Goal: Contribute content

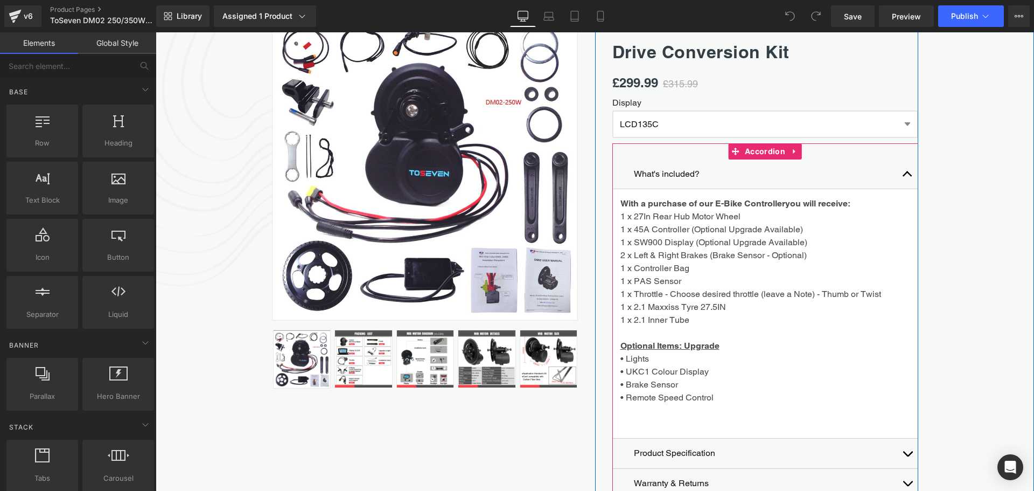
scroll to position [186, 0]
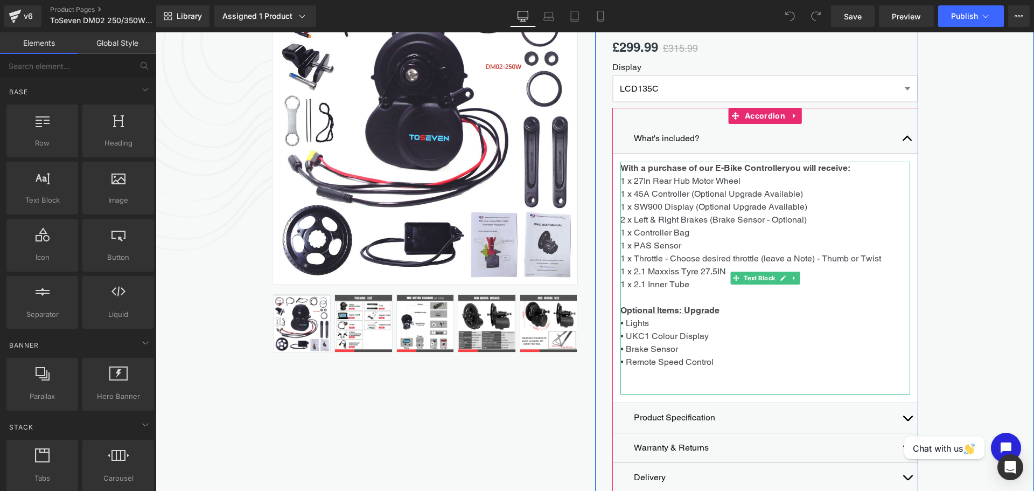
click at [688, 289] on p "1 x 2.1 Maxxiss Tyre 27.5IN 1 x 2.1 Inner Tube" at bounding box center [765, 278] width 290 height 26
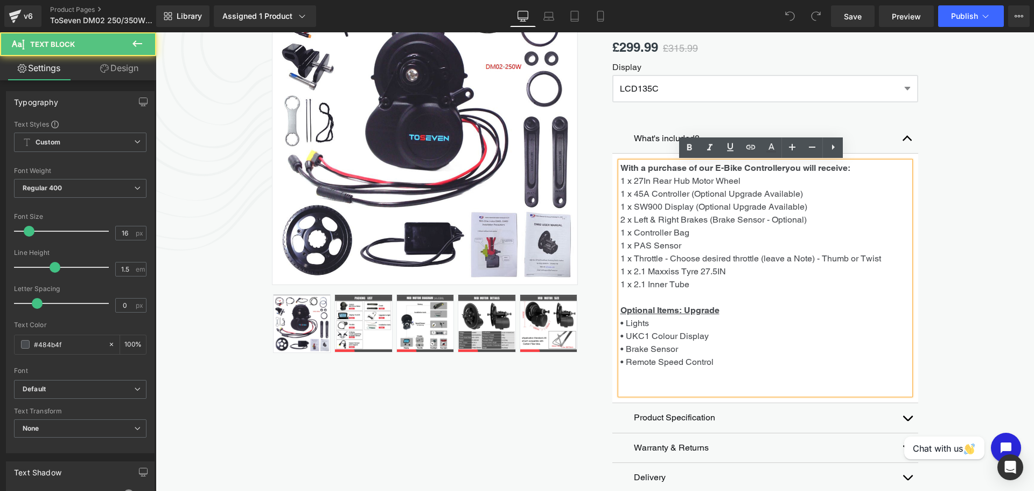
click at [688, 289] on p "1 x 2.1 Maxxiss Tyre 27.5IN 1 x 2.1 Inner Tube" at bounding box center [765, 278] width 290 height 26
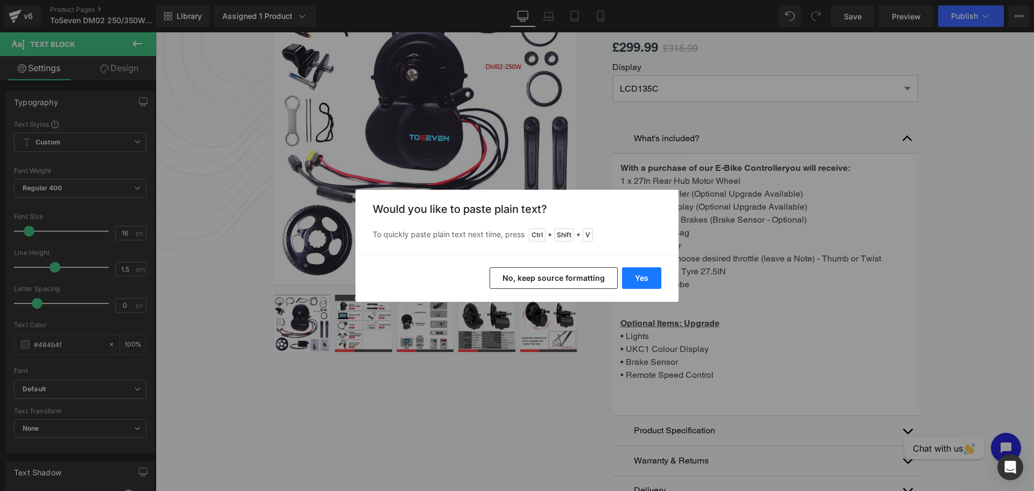
click at [654, 272] on button "Yes" at bounding box center [641, 278] width 39 height 22
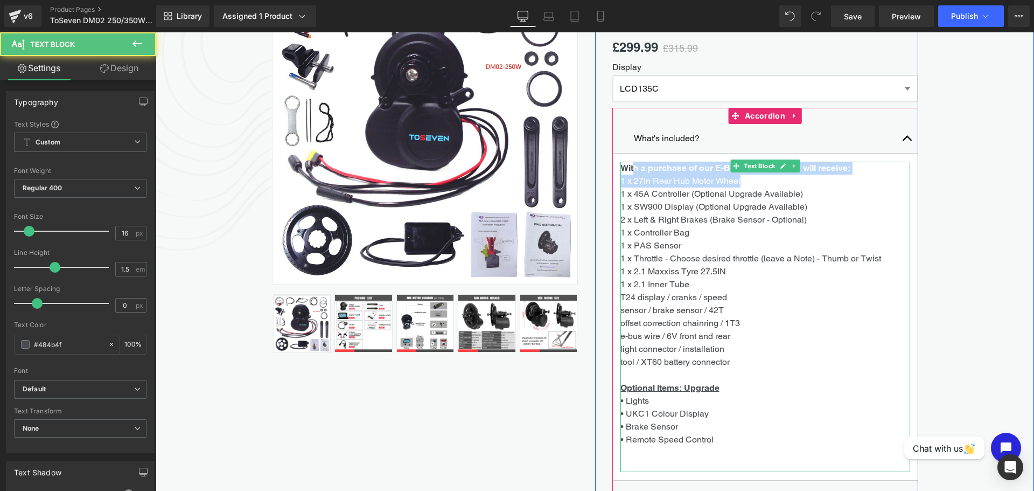
drag, startPoint x: 739, startPoint y: 181, endPoint x: 631, endPoint y: 173, distance: 108.0
click at [631, 173] on p "With a purchase of our E-Bike Controller you will receive: 1 x 27In Rear Hub Mo…" at bounding box center [765, 175] width 290 height 26
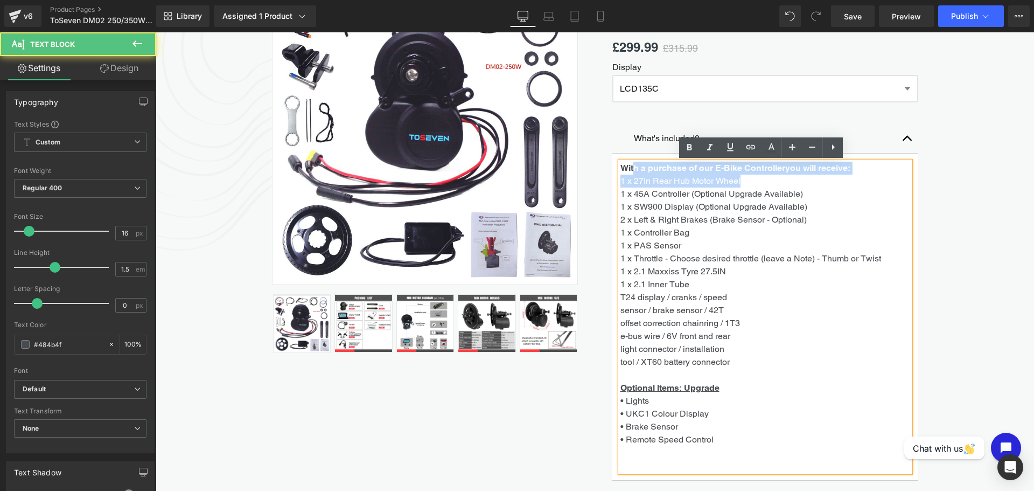
click at [719, 181] on span "you will receive: 1 x 27In Rear Hub Motor Wheel" at bounding box center [735, 174] width 230 height 23
drag, startPoint x: 737, startPoint y: 181, endPoint x: 645, endPoint y: 182, distance: 91.6
click at [645, 182] on span "you will receive: 1 x 27In Rear Hub Motor Wheel" at bounding box center [735, 174] width 230 height 23
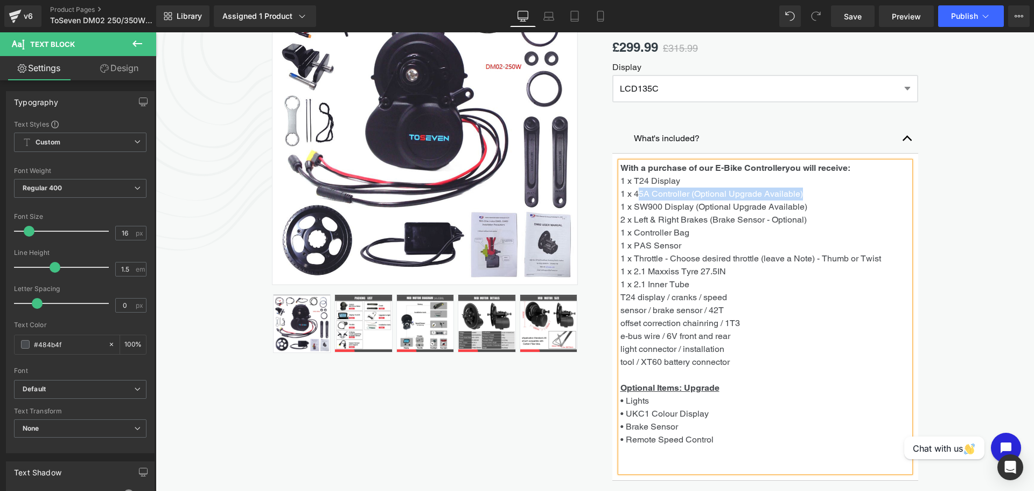
drag, startPoint x: 809, startPoint y: 196, endPoint x: 634, endPoint y: 197, distance: 175.0
click at [634, 197] on p "1 x 45A Controller (Optional Upgrade Available)" at bounding box center [765, 193] width 290 height 13
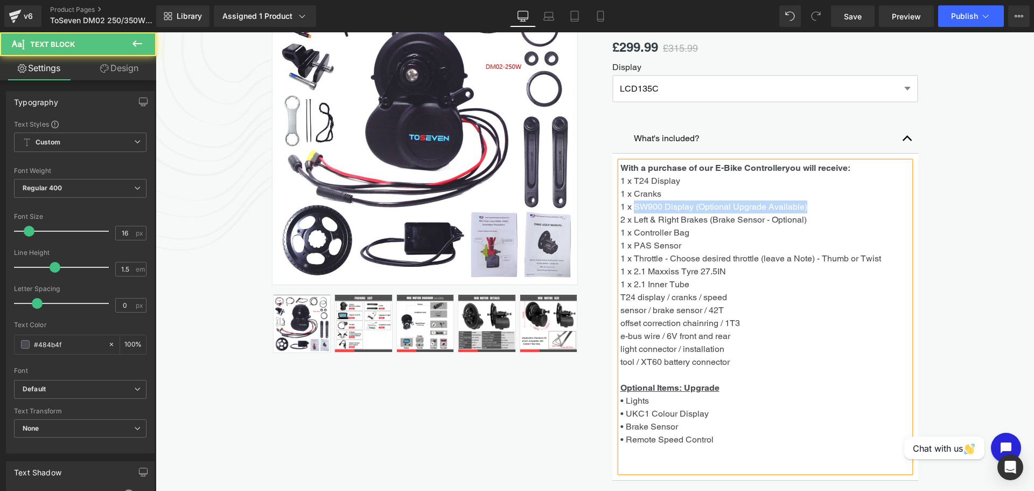
drag, startPoint x: 810, startPoint y: 205, endPoint x: 632, endPoint y: 203, distance: 178.8
click at [632, 203] on p "1 x SW900 Display (Optional Upgrade Available)" at bounding box center [765, 206] width 290 height 13
click at [762, 220] on span "2 x Left & Right Brakes (Brake Sensor - Optional)" at bounding box center [713, 219] width 186 height 10
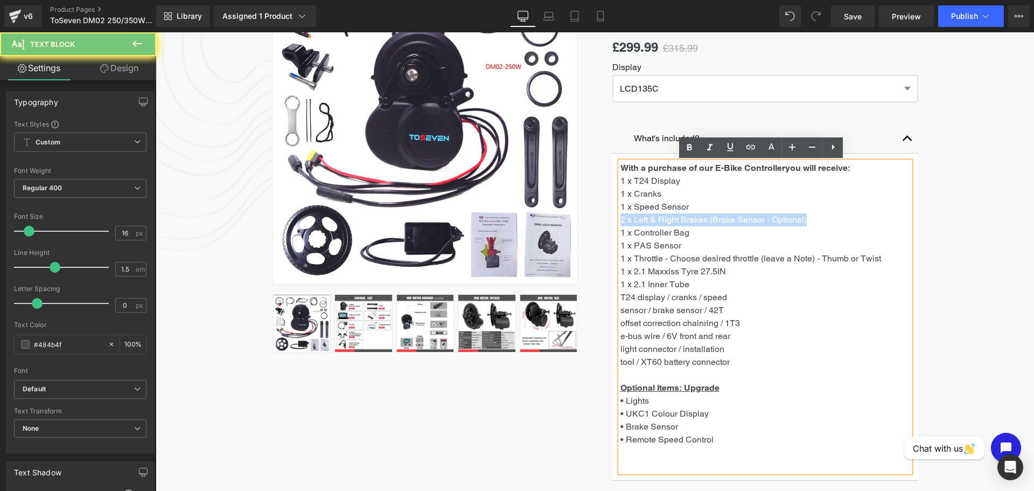
click at [762, 220] on span "2 x Left & Right Brakes (Brake Sensor - Optional)" at bounding box center [713, 219] width 186 height 10
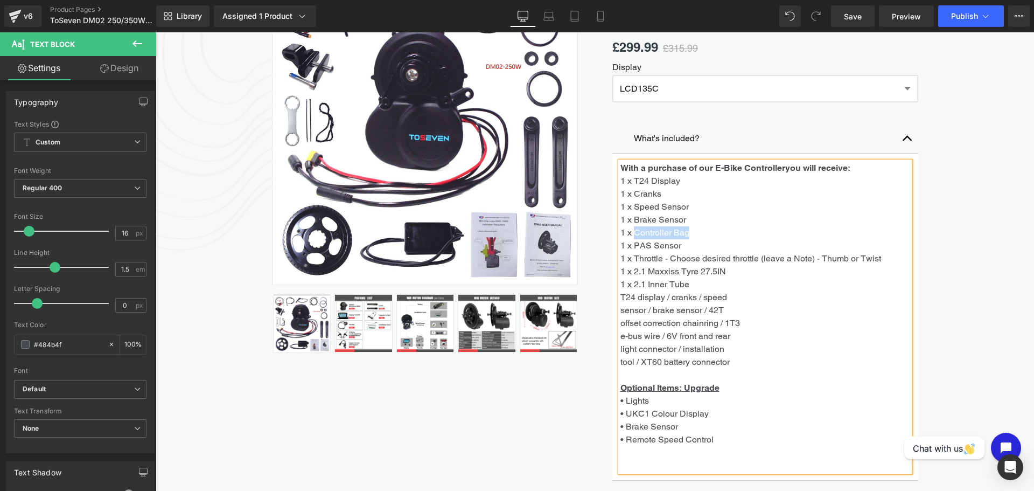
drag, startPoint x: 699, startPoint y: 232, endPoint x: 631, endPoint y: 234, distance: 67.9
click at [631, 234] on p "1 x Controller Bag" at bounding box center [765, 232] width 290 height 13
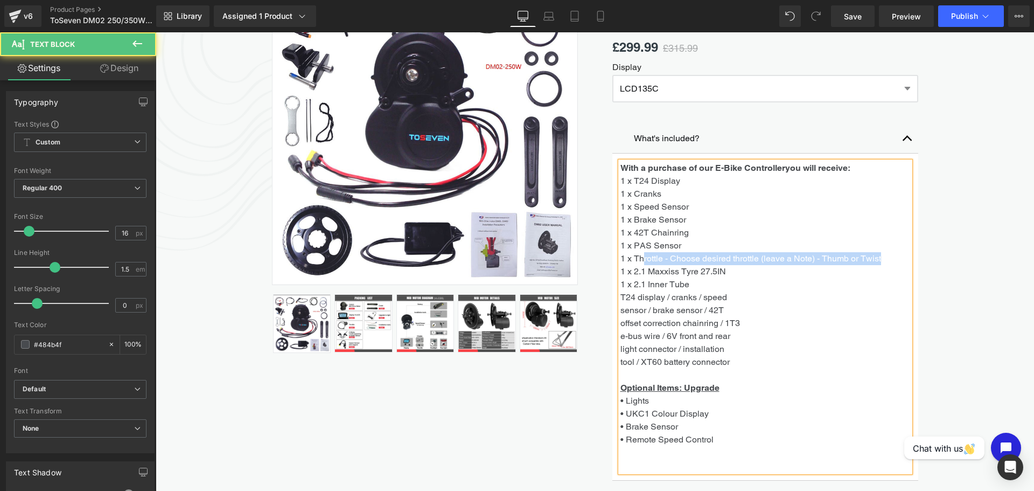
drag, startPoint x: 889, startPoint y: 258, endPoint x: 641, endPoint y: 262, distance: 248.3
click at [641, 262] on p "1 x Throttle - Choose desired throttle (leave a Note) - Thumb or Twist" at bounding box center [765, 258] width 290 height 13
drag, startPoint x: 737, startPoint y: 271, endPoint x: 627, endPoint y: 267, distance: 109.4
click at [627, 267] on p "1 x 2.1 Maxxiss Tyre 27.5IN 1 x 2.1 Inner Tube" at bounding box center [765, 278] width 290 height 26
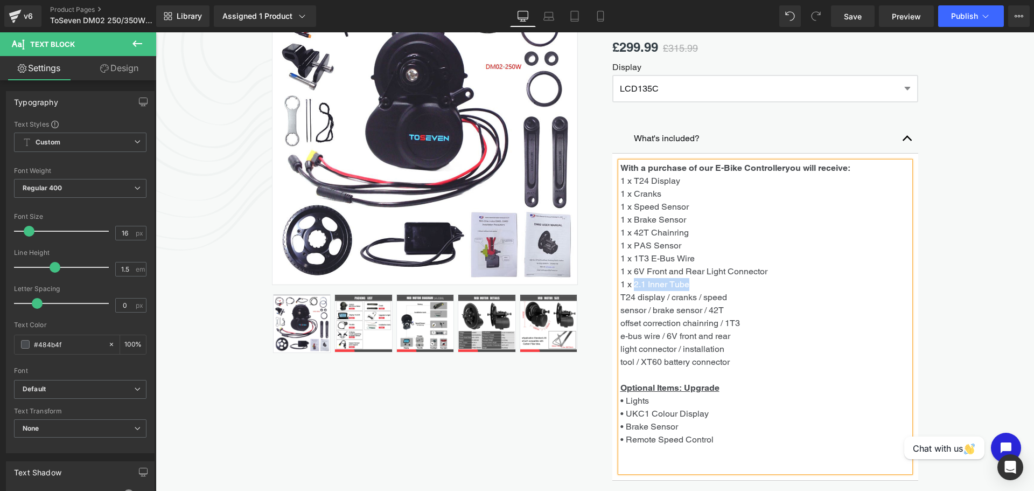
drag, startPoint x: 694, startPoint y: 283, endPoint x: 632, endPoint y: 288, distance: 62.1
click at [632, 288] on p "1 x 6V Front and Rear Light Connector 1 x 2.1 Inner Tube" at bounding box center [765, 278] width 290 height 26
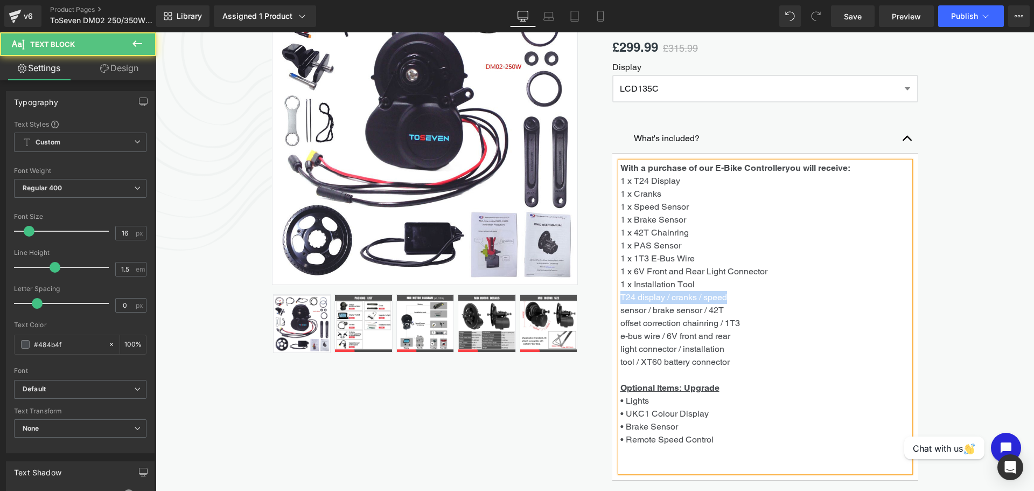
drag, startPoint x: 731, startPoint y: 294, endPoint x: 617, endPoint y: 295, distance: 113.6
click at [620, 295] on p "T24 display / cranks / speed" at bounding box center [765, 297] width 290 height 13
drag, startPoint x: 741, startPoint y: 360, endPoint x: 608, endPoint y: 306, distance: 143.5
click at [612, 306] on article "With a purchase of our E-Bike Controller you will receive: 1 x T24 Display 1 x …" at bounding box center [765, 316] width 306 height 327
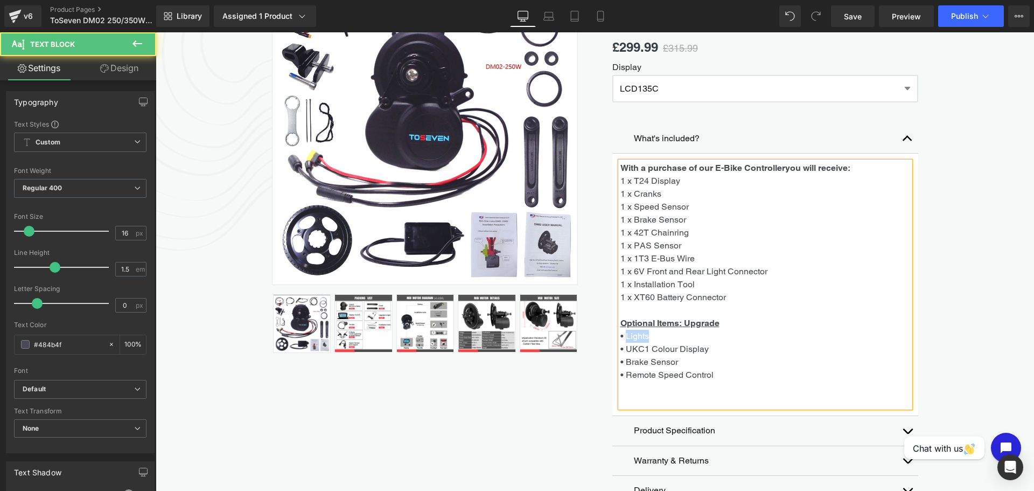
drag, startPoint x: 646, startPoint y: 337, endPoint x: 621, endPoint y: 338, distance: 24.3
click at [621, 338] on p "Optional Items: Upgrade • Lights" at bounding box center [765, 330] width 290 height 26
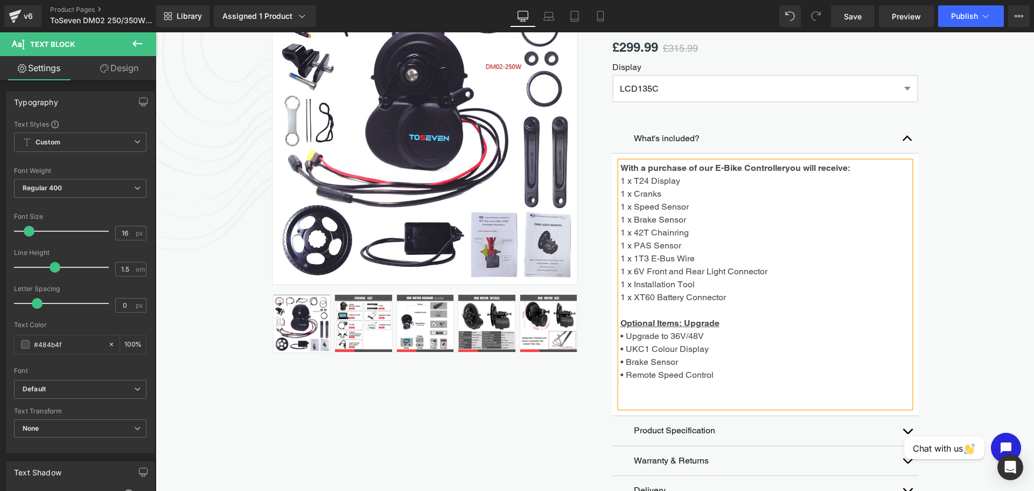
click at [757, 319] on p "Optional Items: Upgrade • Upgrade to 36V/48V" at bounding box center [765, 330] width 290 height 26
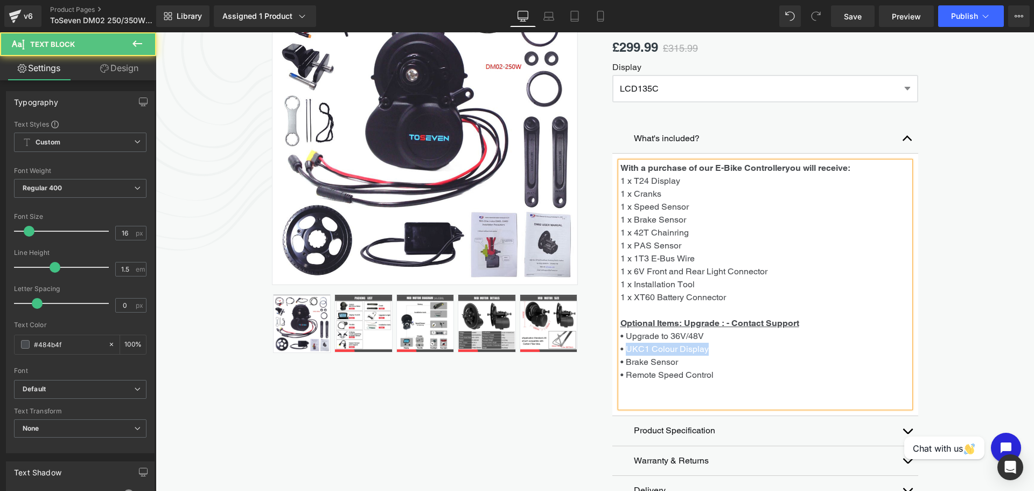
drag, startPoint x: 707, startPoint y: 348, endPoint x: 623, endPoint y: 352, distance: 84.1
click at [623, 352] on p "• UKC1 Colour Display" at bounding box center [765, 349] width 290 height 13
drag, startPoint x: 714, startPoint y: 375, endPoint x: 599, endPoint y: 365, distance: 115.7
click at [599, 365] on div "ToSeven DM02 250/350W - Mid Drive Conversion Kit (P) Title £299.99 £315.99 (P) …" at bounding box center [756, 284] width 323 height 647
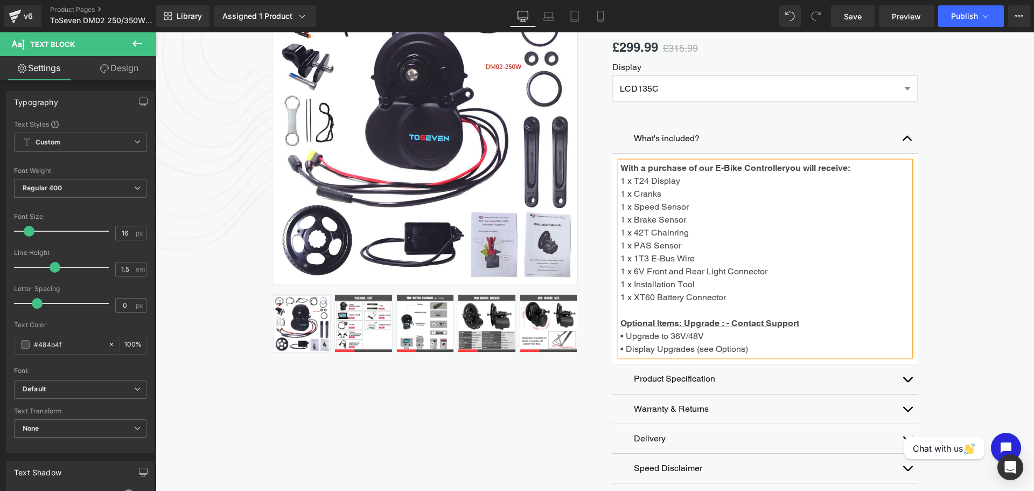
click at [901, 135] on button "button" at bounding box center [908, 138] width 22 height 29
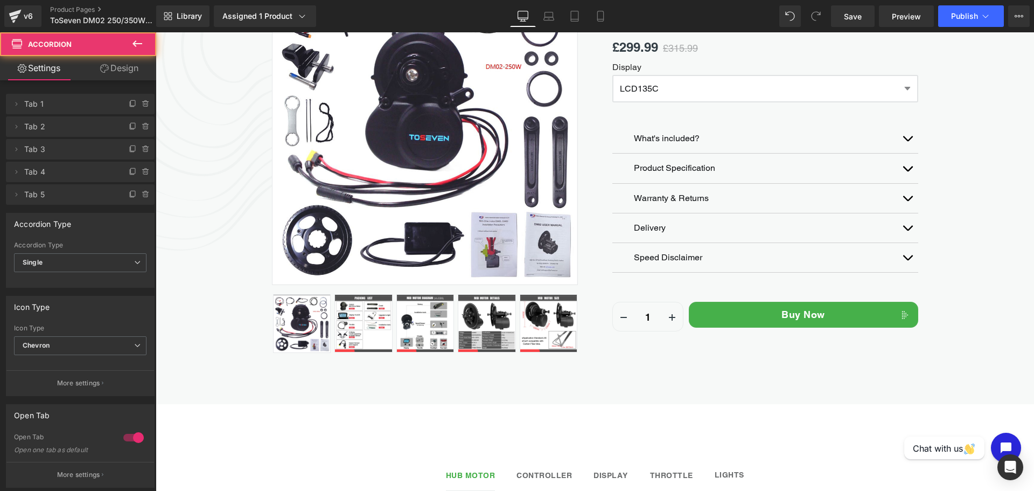
click at [903, 172] on button "button" at bounding box center [908, 168] width 22 height 30
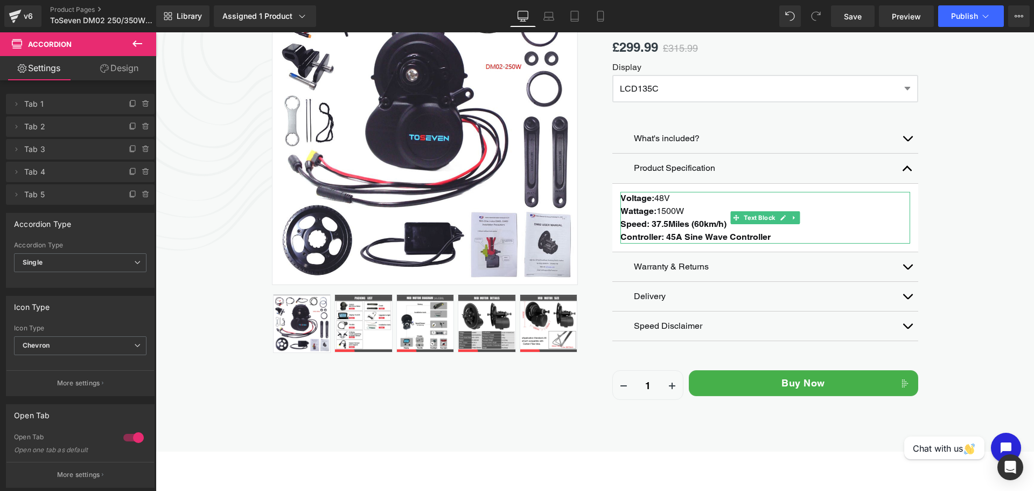
click at [668, 196] on p "Voltage: 48V" at bounding box center [765, 198] width 290 height 13
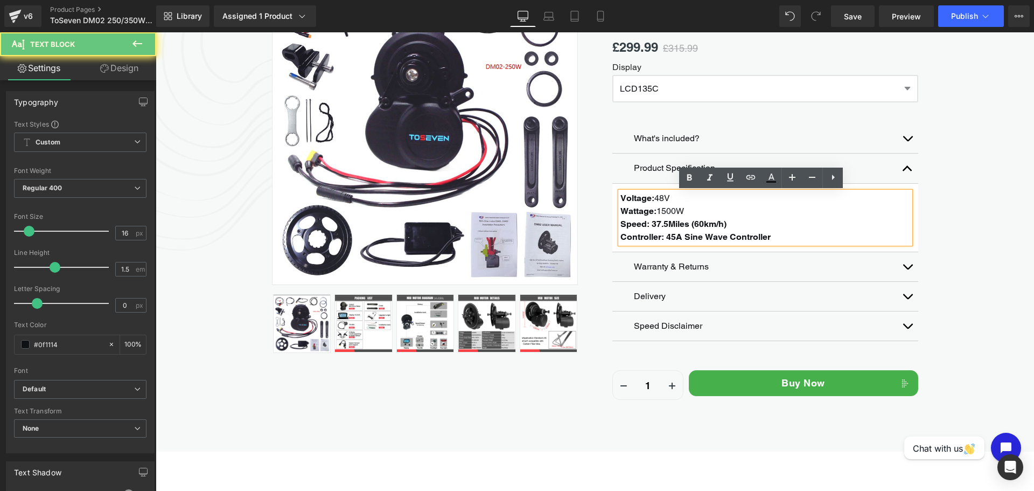
click at [668, 196] on p "Voltage: 48V" at bounding box center [765, 198] width 290 height 13
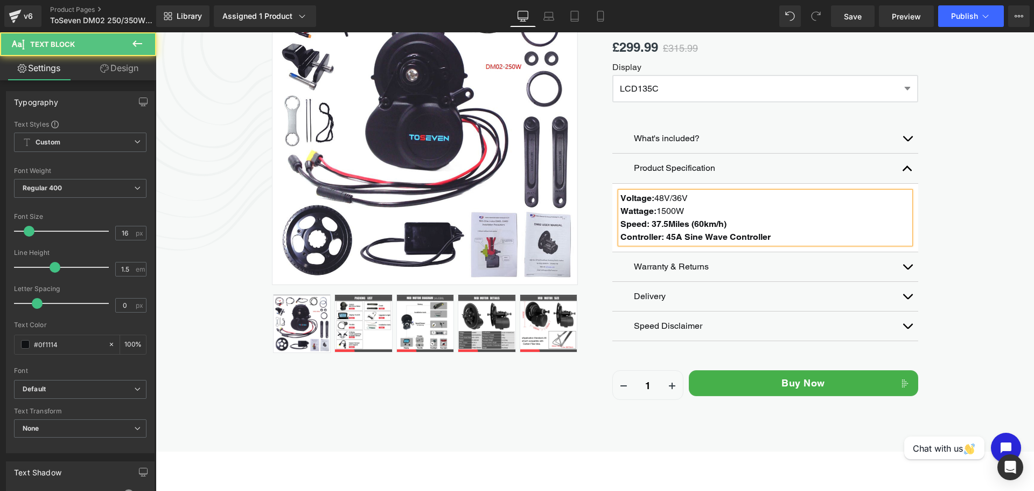
click at [674, 209] on span "1500W" at bounding box center [669, 211] width 27 height 10
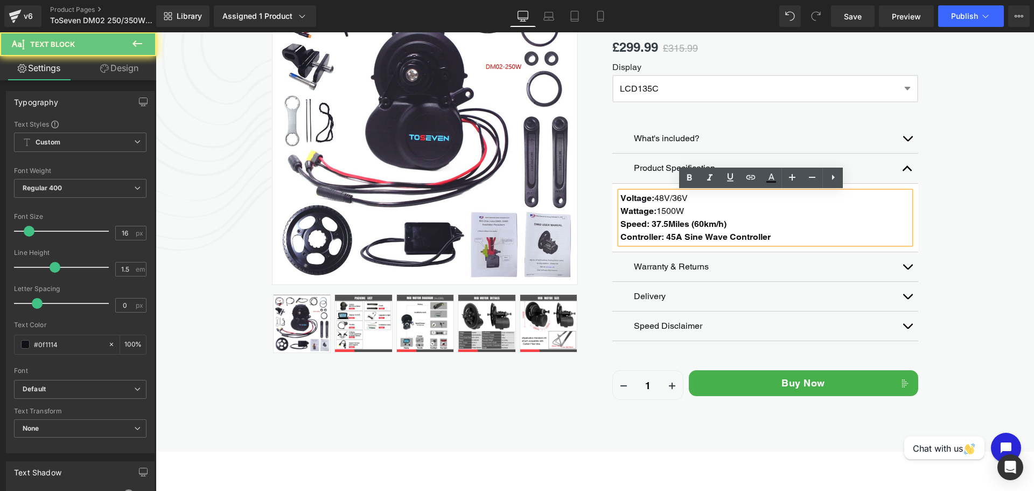
click at [674, 209] on span "1500W" at bounding box center [669, 211] width 27 height 10
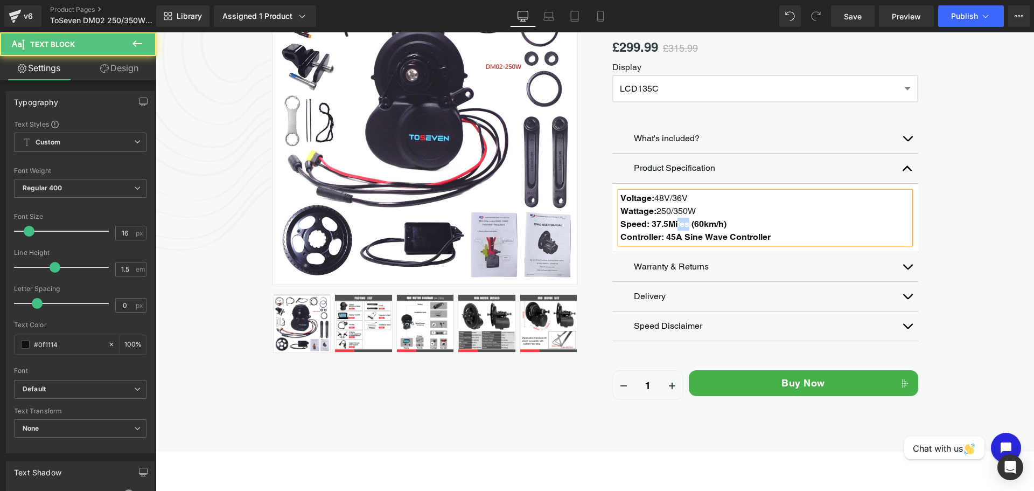
drag, startPoint x: 686, startPoint y: 222, endPoint x: 673, endPoint y: 223, distance: 13.5
click at [673, 223] on strong "Speed: 37.5Miles (60km/h)" at bounding box center [673, 224] width 106 height 10
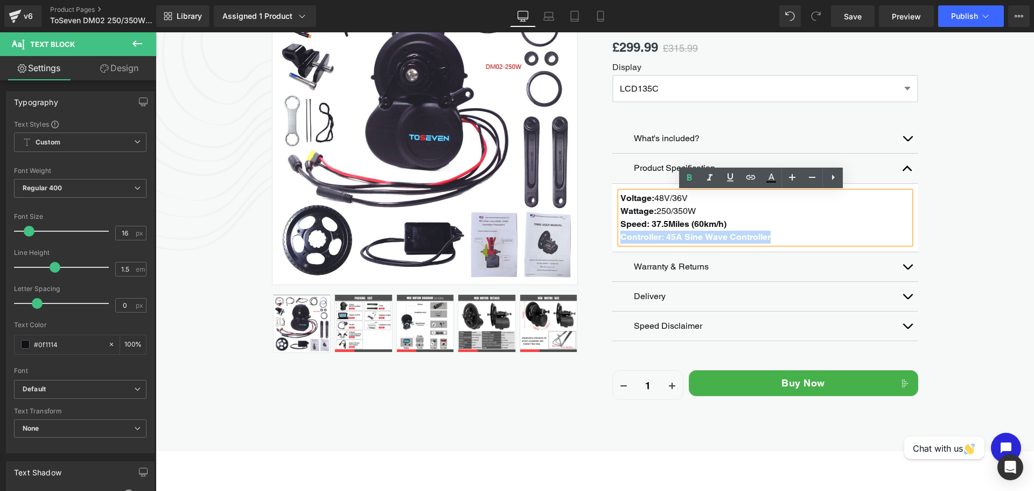
drag, startPoint x: 768, startPoint y: 236, endPoint x: 618, endPoint y: 243, distance: 150.4
click at [620, 243] on p "Speed: 37.5Miles (60km/h) Controller: 45A Sine Wave Controller" at bounding box center [765, 231] width 290 height 26
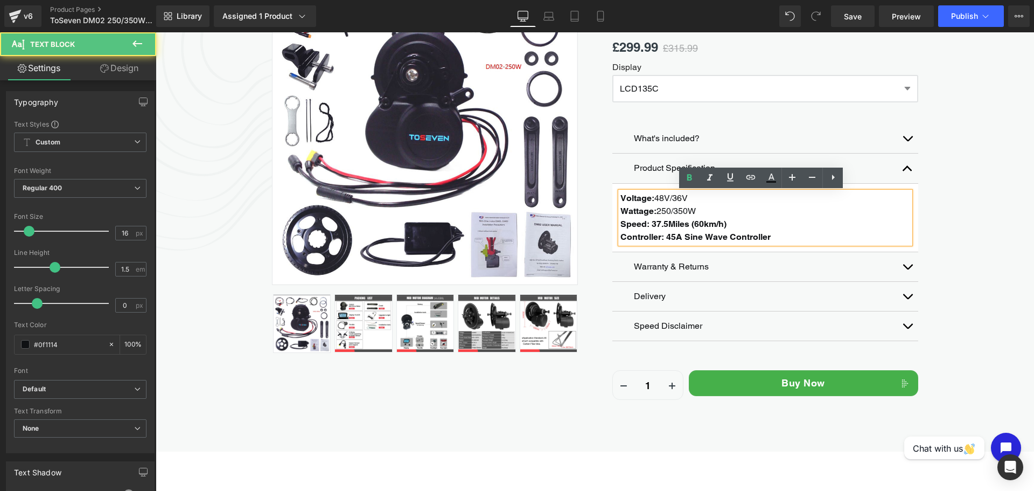
click at [660, 230] on p "Speed: 37.5Miles (60km/h) Controller: 45A Sine Wave Controller" at bounding box center [765, 231] width 290 height 26
drag, startPoint x: 768, startPoint y: 234, endPoint x: 616, endPoint y: 238, distance: 152.5
click at [620, 238] on div "Voltage: 48V/36V Wattage: 250/350W Speed: 37.5Miles (60km/h) Controller: 45A Si…" at bounding box center [765, 218] width 290 height 52
click at [649, 223] on strong "Speed: 37.5Miles (60km/h)" at bounding box center [673, 224] width 106 height 10
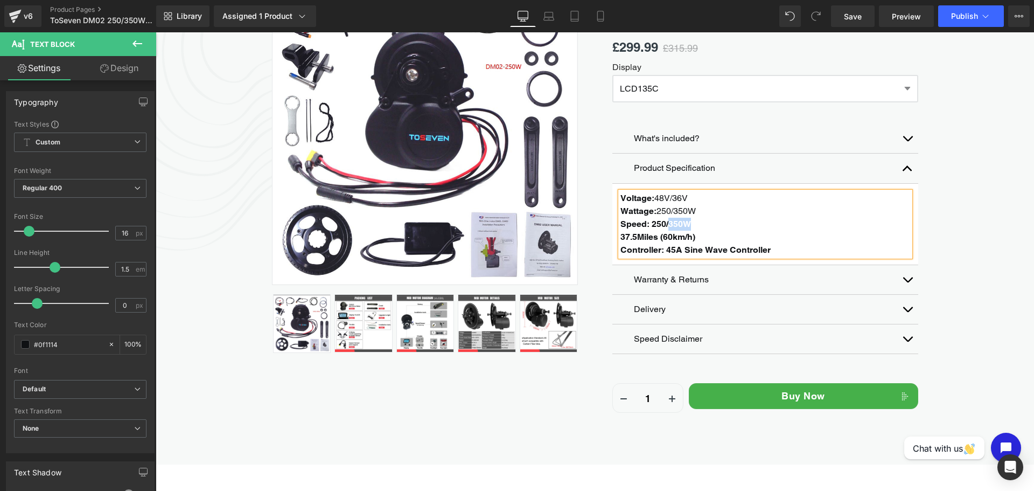
drag, startPoint x: 691, startPoint y: 225, endPoint x: 664, endPoint y: 225, distance: 26.9
click at [664, 225] on p "Speed: 250/350W 37.5Miles (60km/h) Controller: 45A Sine Wave Controller" at bounding box center [765, 237] width 290 height 39
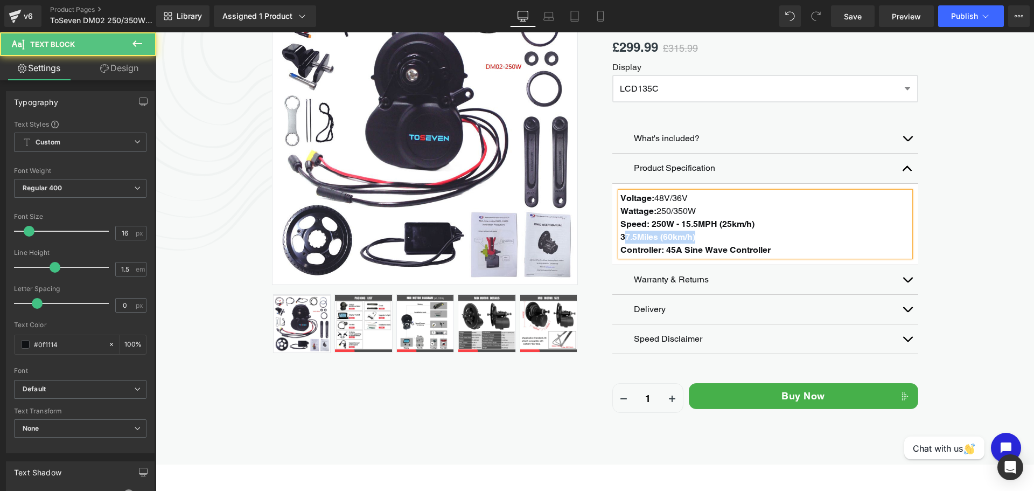
drag, startPoint x: 696, startPoint y: 239, endPoint x: 619, endPoint y: 235, distance: 77.1
click at [620, 235] on p "Speed: 250W - 15.5MPH (25km/h) 37.5Miles (60km/h) Controller: 45A Sine Wave Con…" at bounding box center [765, 237] width 290 height 39
drag, startPoint x: 771, startPoint y: 254, endPoint x: 618, endPoint y: 254, distance: 153.5
click at [620, 254] on p "Speed: 350W - 15-20MPH (30km/h) Controller: 45A Sine Wave Controller" at bounding box center [765, 243] width 290 height 26
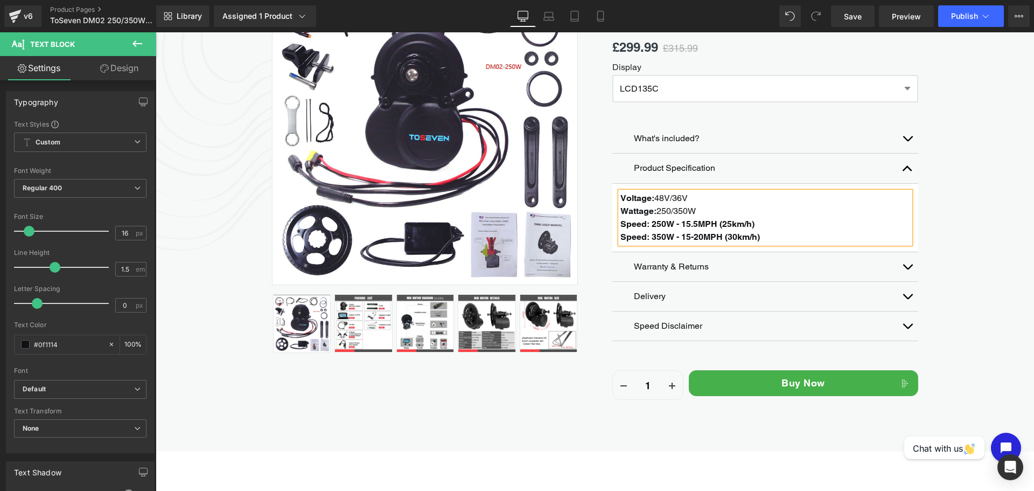
click at [897, 268] on button "button" at bounding box center [908, 266] width 22 height 29
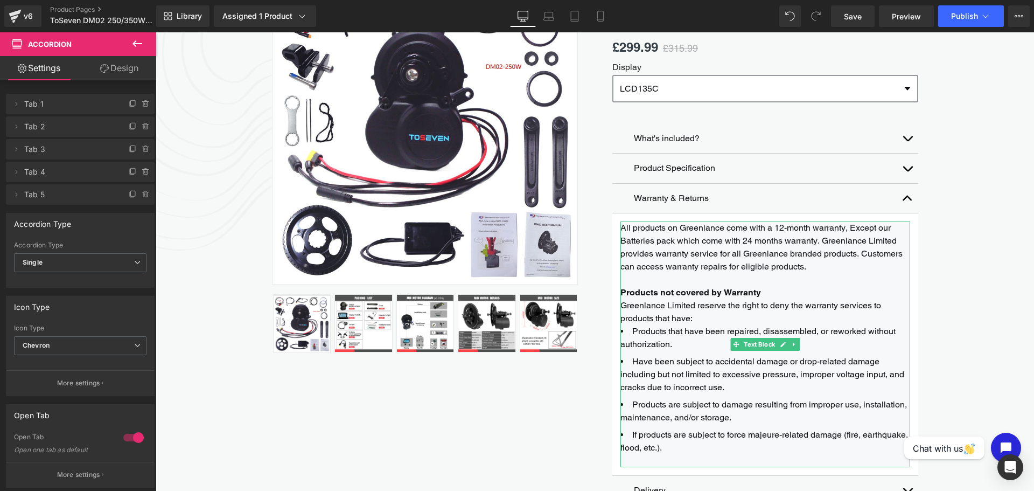
drag, startPoint x: 739, startPoint y: 280, endPoint x: 839, endPoint y: 103, distance: 203.3
click at [839, 103] on div "ToSeven DM02 250/350W - Mid Drive Conversion Kit (P) Title £299.99 £315.99 (P) …" at bounding box center [765, 289] width 306 height 625
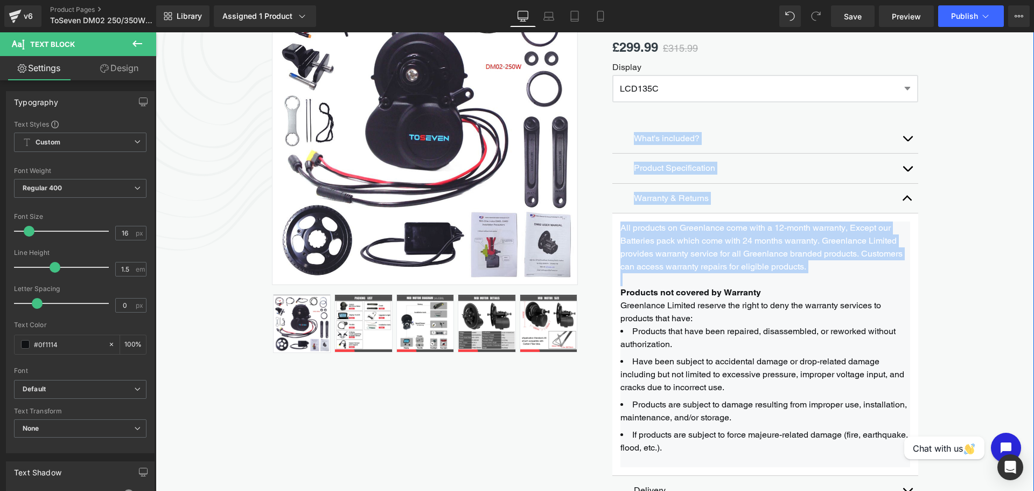
click at [907, 201] on span "button" at bounding box center [907, 201] width 0 height 0
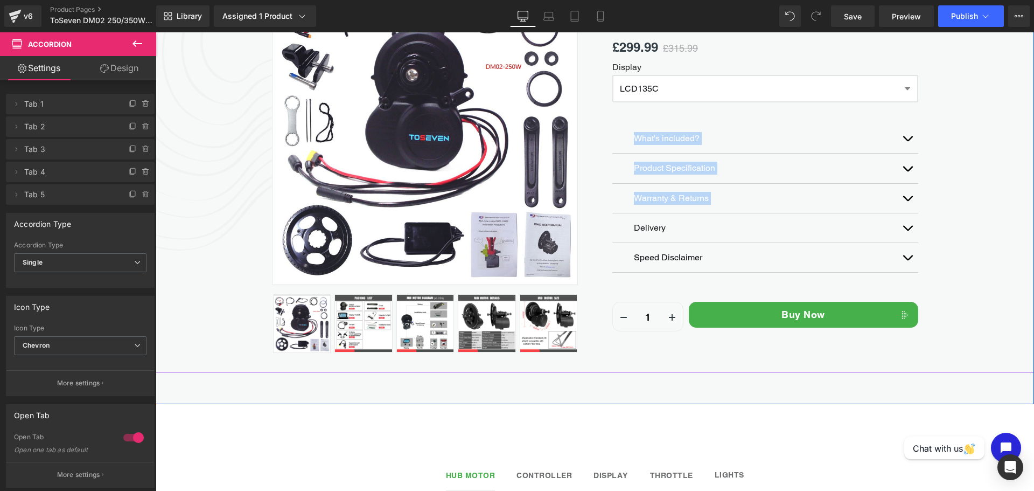
click at [938, 201] on div "Sale Off (P) Image" at bounding box center [595, 162] width 878 height 421
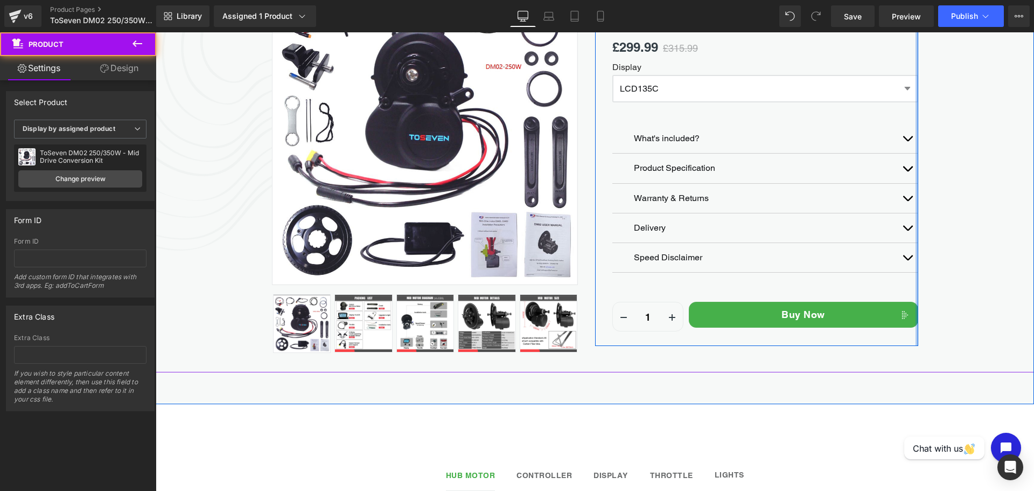
click at [916, 202] on div at bounding box center [917, 153] width 3 height 385
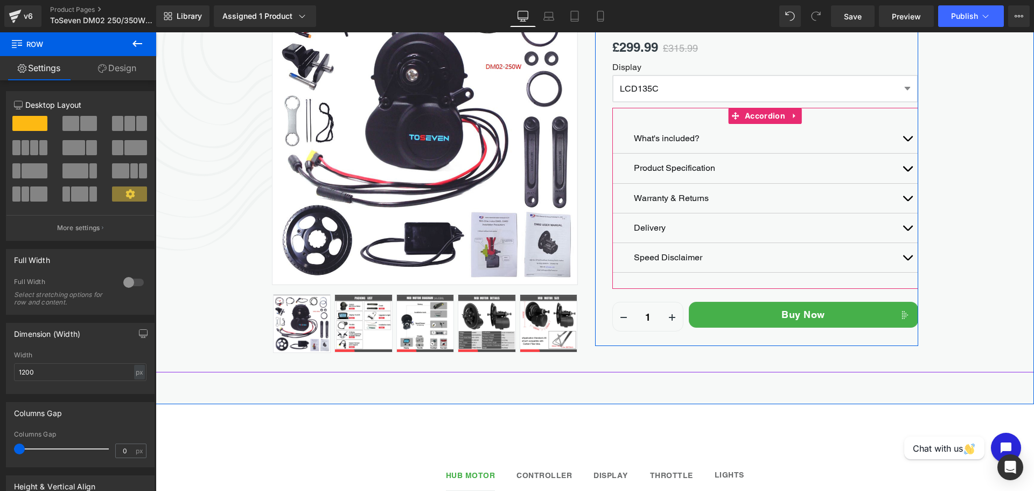
click at [905, 198] on button "button" at bounding box center [908, 198] width 22 height 29
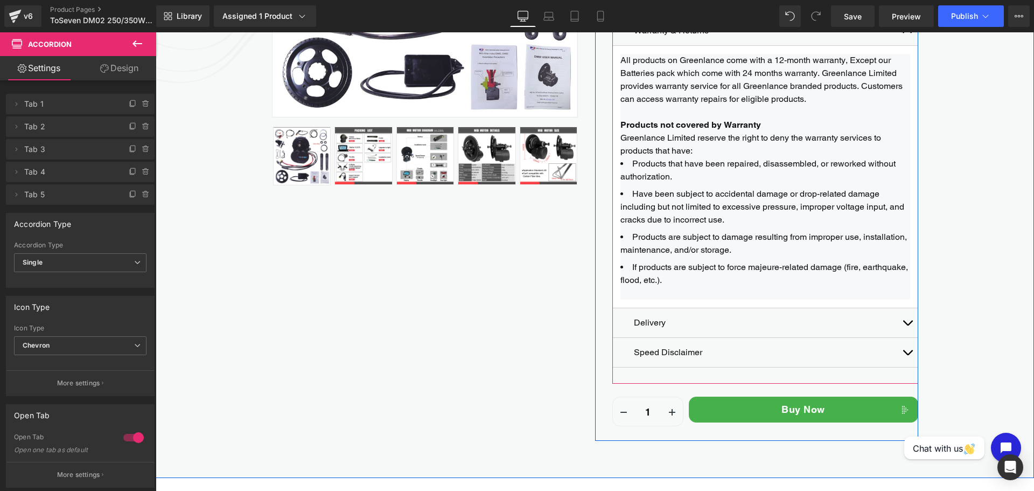
scroll to position [395, 0]
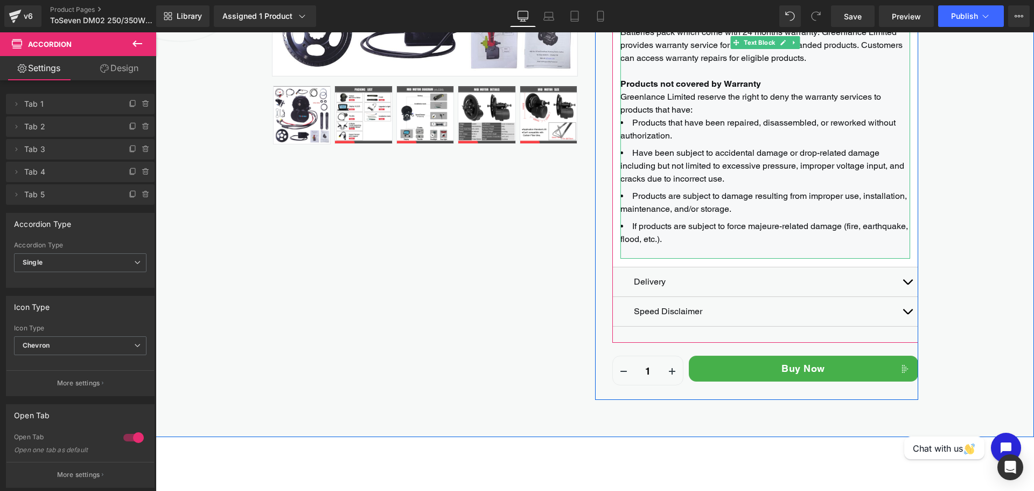
click at [710, 240] on li "If products are subject to force majeure-related damage (fire, earthquake, floo…" at bounding box center [765, 233] width 290 height 26
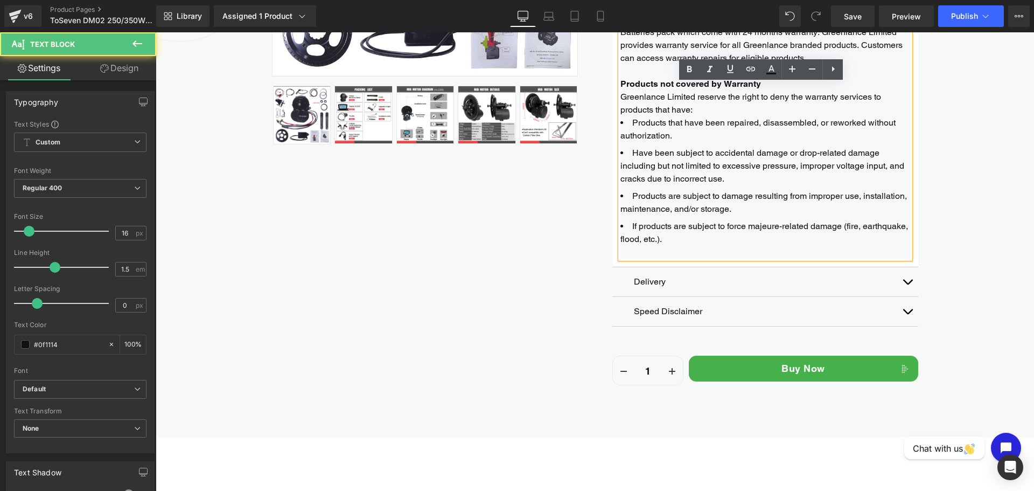
click at [710, 240] on li "If products are subject to force majeure-related damage (fire, earthquake, floo…" at bounding box center [765, 233] width 290 height 26
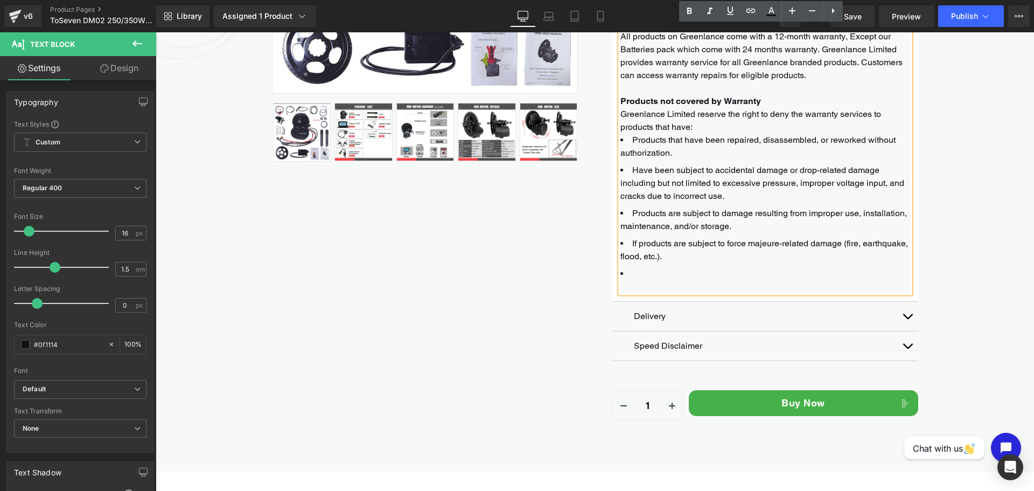
scroll to position [377, 0]
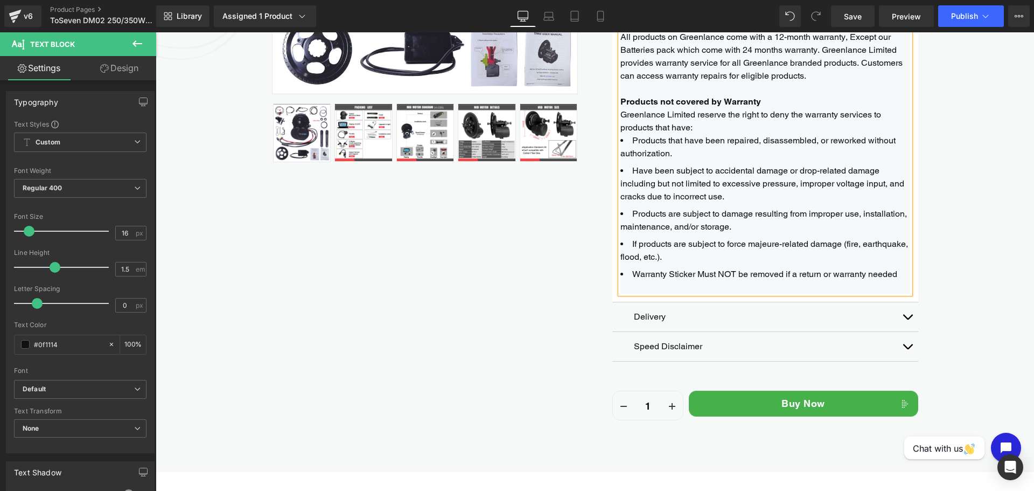
click at [901, 318] on button "button" at bounding box center [908, 316] width 22 height 29
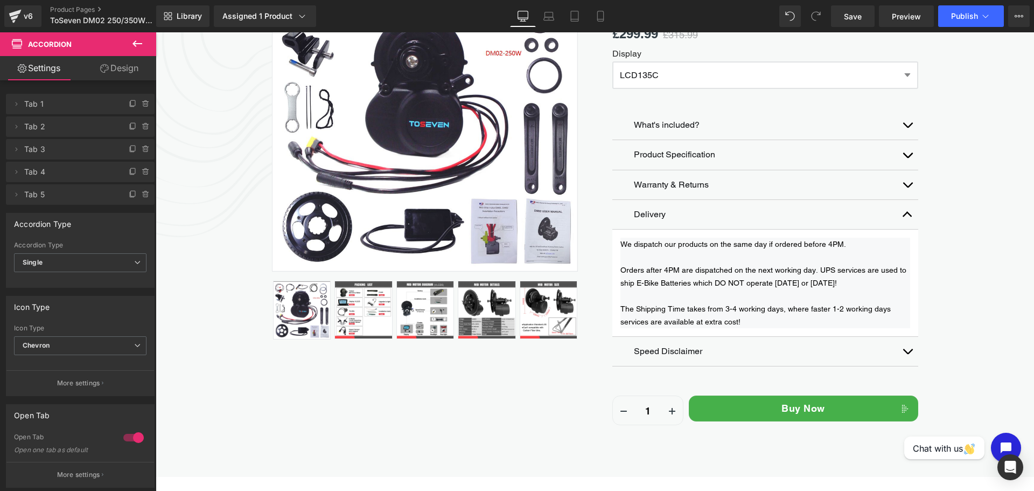
scroll to position [205, 0]
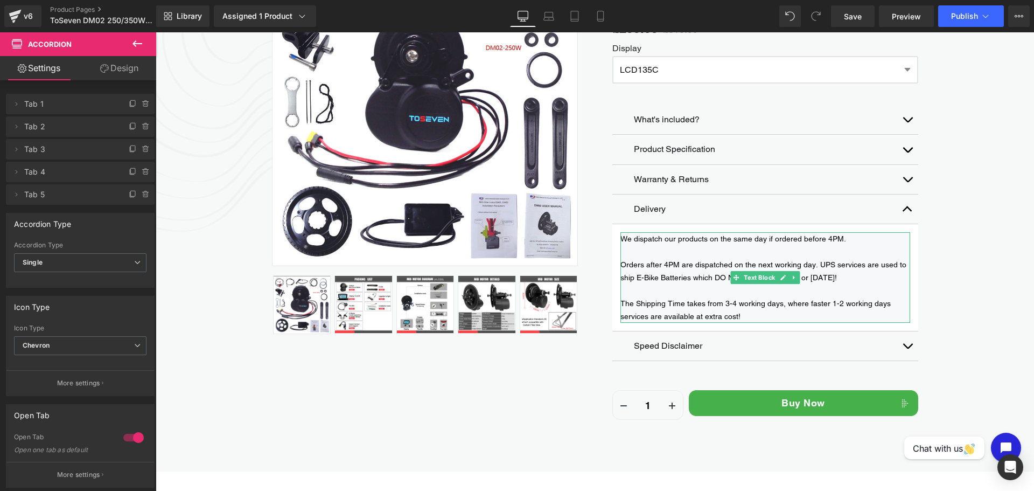
click at [729, 301] on span "The Shipping Time takes from 3-4 working days, where faster 1-2 working days se…" at bounding box center [755, 310] width 270 height 22
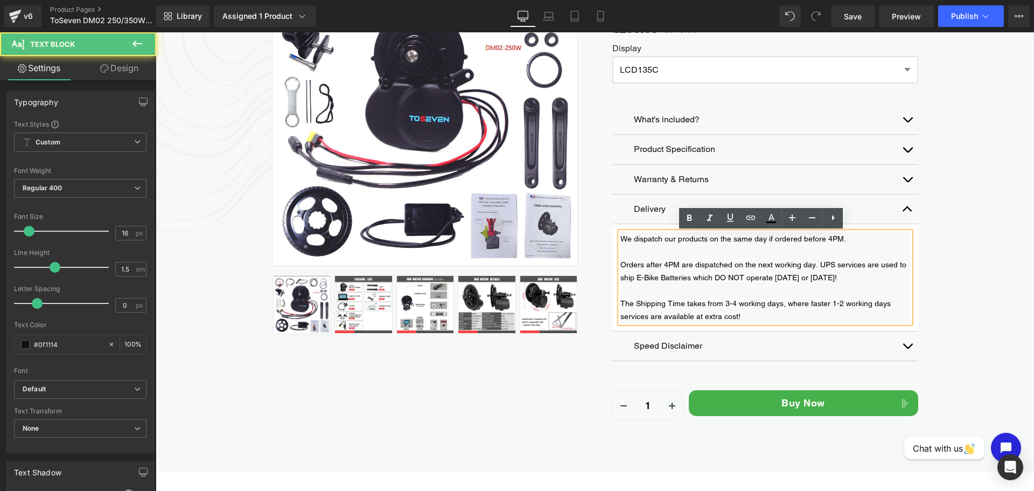
click at [729, 303] on span "The Shipping Time takes from 3-4 working days, where faster 1-2 working days se…" at bounding box center [755, 310] width 270 height 22
drag, startPoint x: 836, startPoint y: 307, endPoint x: 826, endPoint y: 307, distance: 9.7
click at [826, 307] on span "The Shipping Time takes from 5-7 Days working days, where faster 1-2 working da…" at bounding box center [765, 310] width 290 height 22
click at [807, 315] on p "The Shipping Time takes from 5-7 Days working days, where faster 1-2 working da…" at bounding box center [765, 310] width 290 height 26
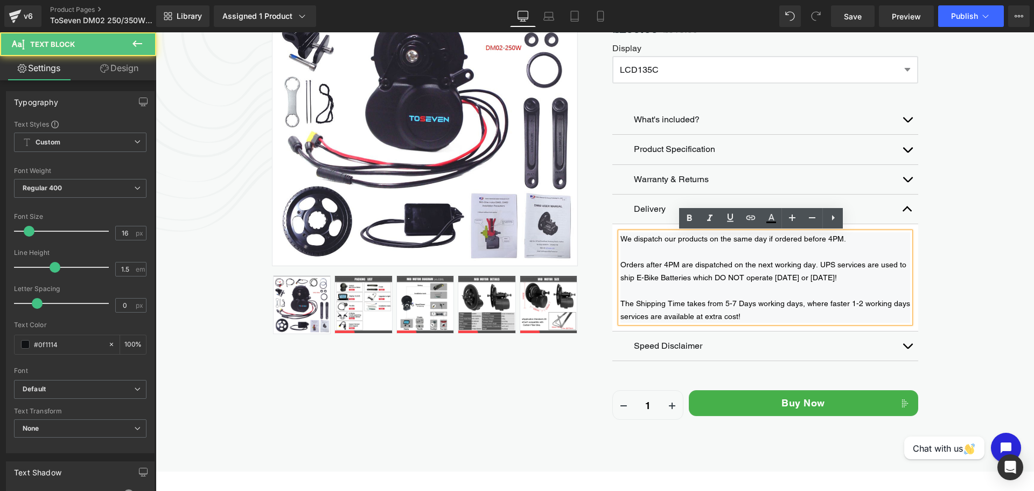
click at [774, 323] on div "We dispatch our products on the same day if ordered before 4PM. Orders after 4P…" at bounding box center [765, 277] width 290 height 90
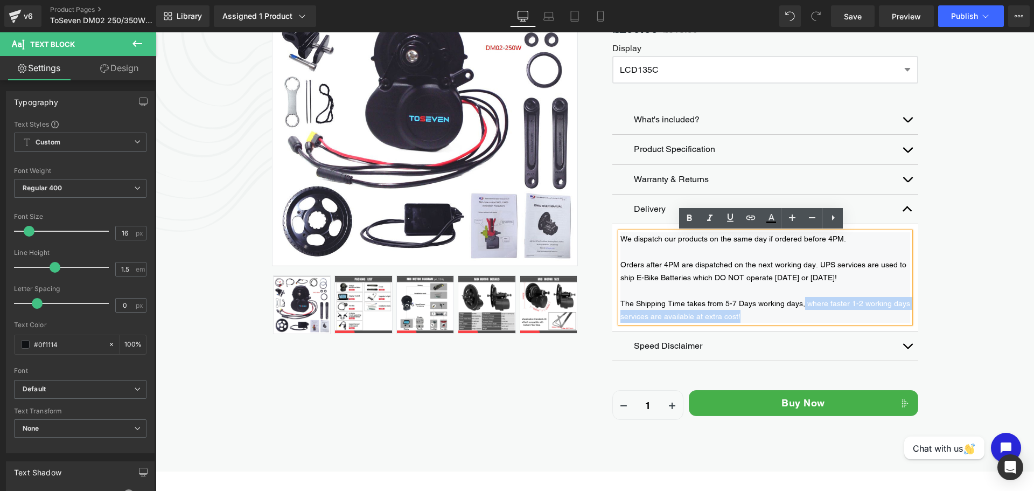
drag, startPoint x: 792, startPoint y: 316, endPoint x: 798, endPoint y: 300, distance: 17.0
click at [798, 300] on p "The Shipping Time takes from 5-7 Days working days, where faster 1-2 working da…" at bounding box center [765, 310] width 290 height 26
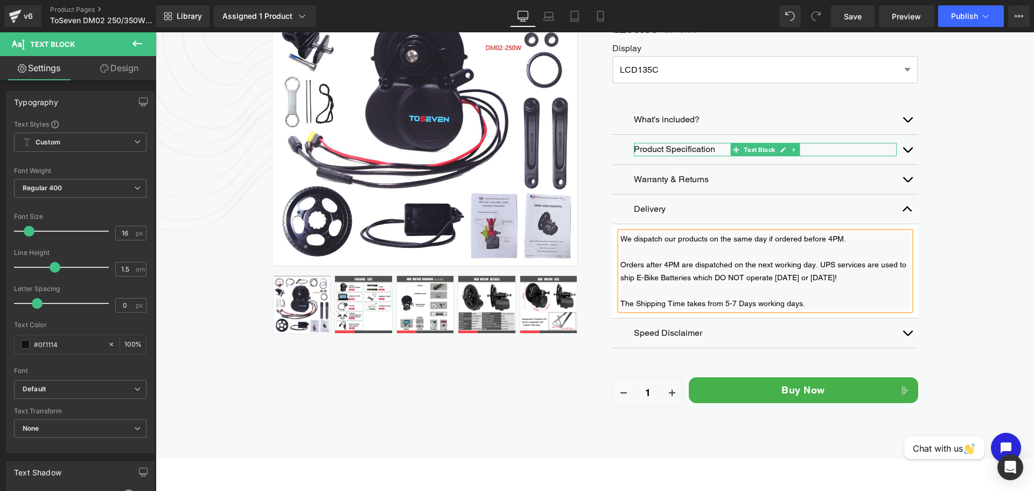
click at [911, 332] on button "button" at bounding box center [908, 332] width 22 height 29
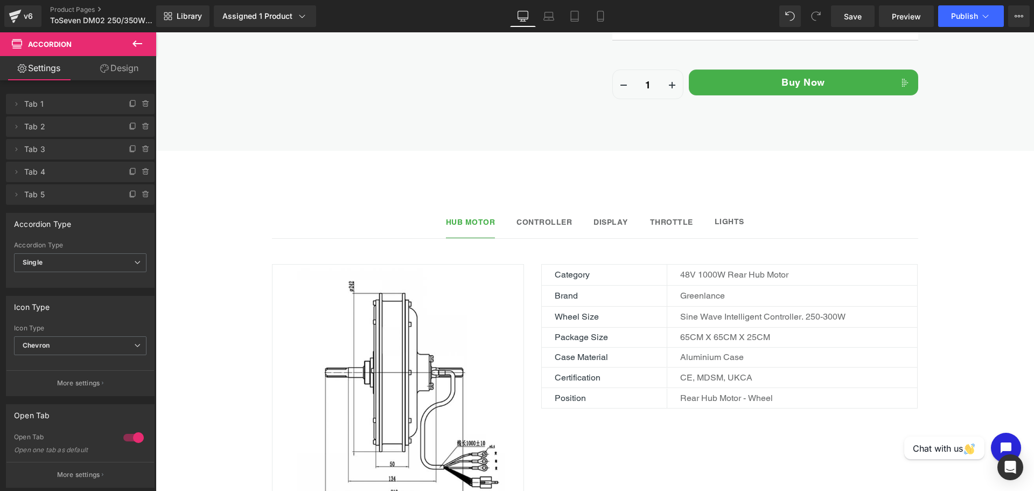
scroll to position [642, 0]
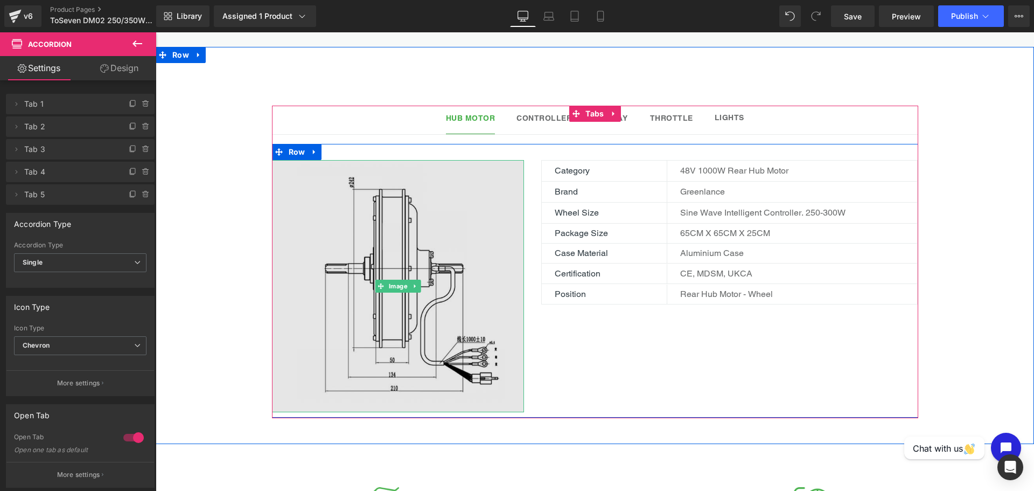
click at [444, 262] on img at bounding box center [398, 286] width 252 height 252
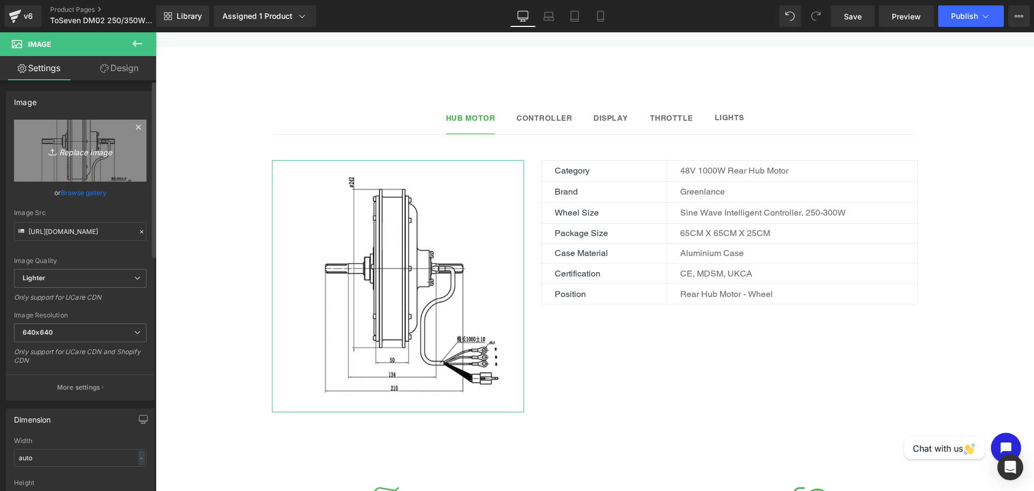
click at [96, 146] on icon "Replace Image" at bounding box center [80, 150] width 86 height 13
type input "C:\fakepath\DM02 .png"
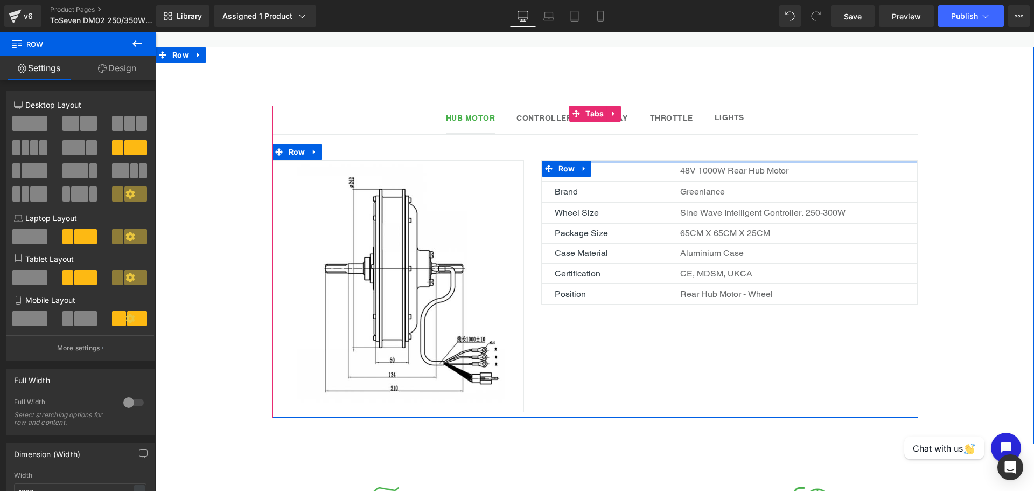
drag, startPoint x: 713, startPoint y: 151, endPoint x: 732, endPoint y: 149, distance: 18.9
click at [732, 160] on div at bounding box center [730, 161] width 376 height 3
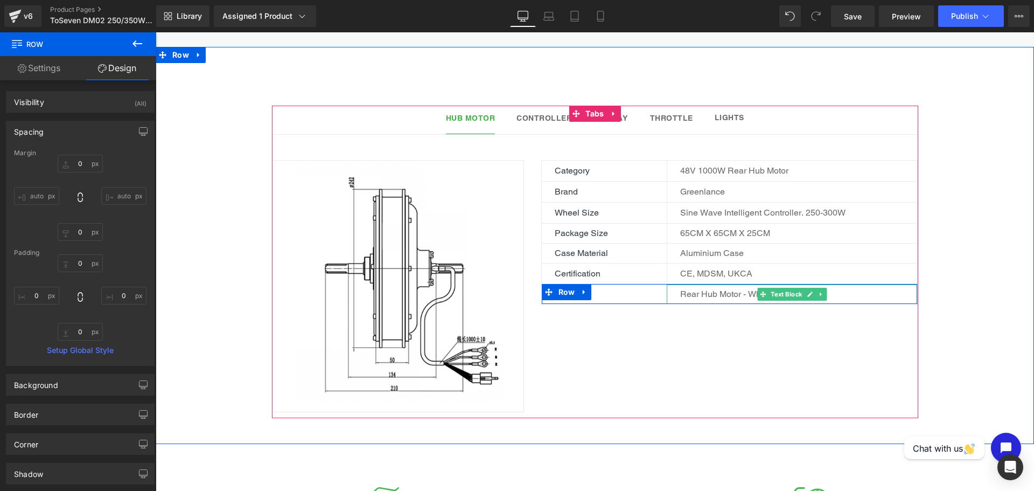
click at [749, 288] on p "Rear Hub Motor - Wheel" at bounding box center [798, 294] width 237 height 13
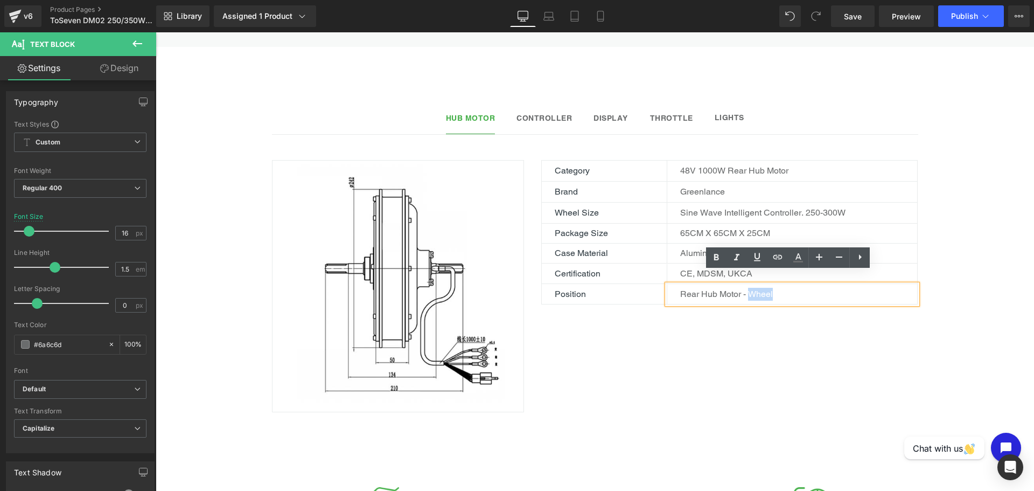
click at [765, 288] on p "Rear Hub Motor - Wheel" at bounding box center [798, 294] width 237 height 13
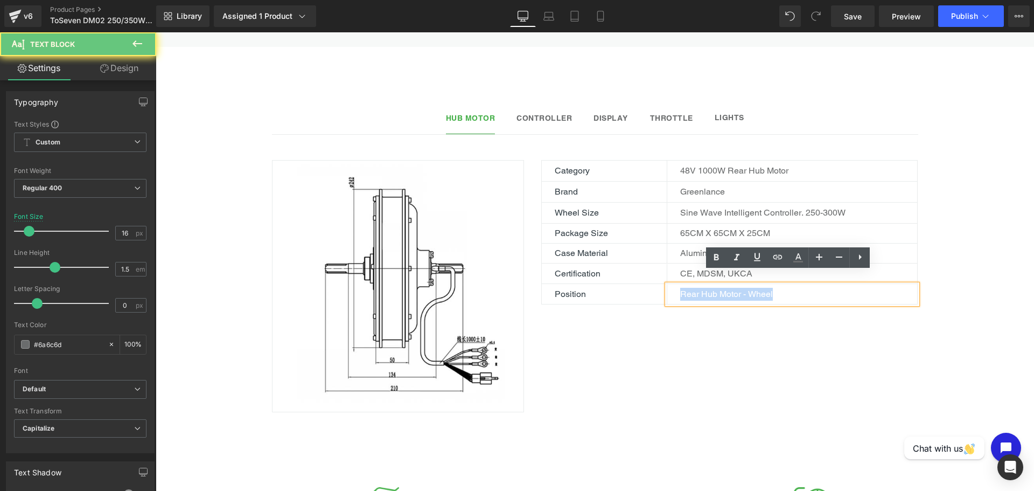
click at [765, 288] on p "Rear Hub Motor - Wheel" at bounding box center [798, 294] width 237 height 13
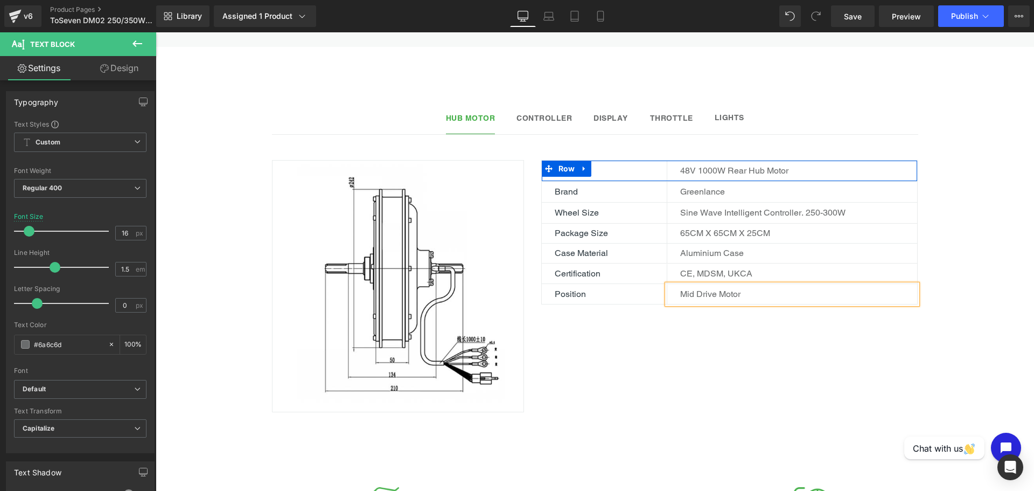
click at [744, 164] on p "48V 1000W Rear Hub Motor" at bounding box center [798, 170] width 237 height 13
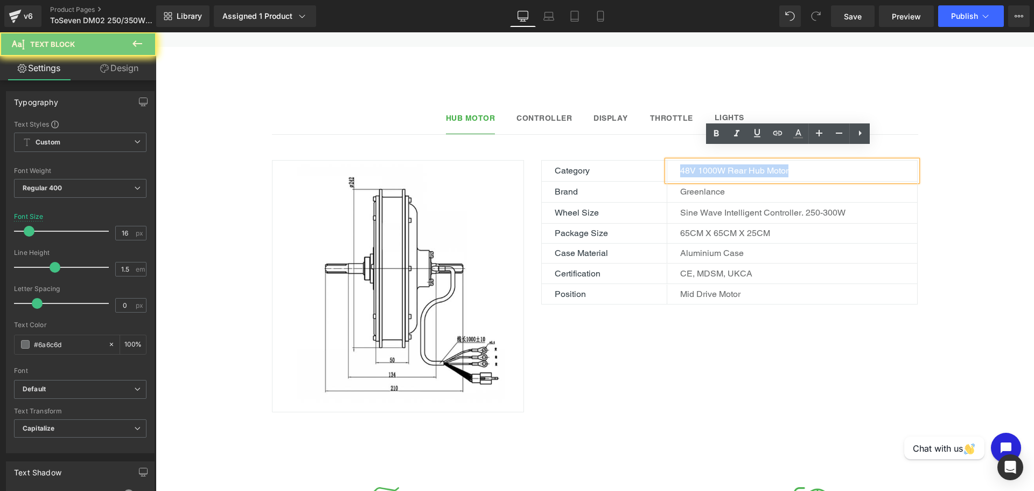
click at [744, 164] on p "48V 1000W Rear Hub Motor" at bounding box center [798, 170] width 237 height 13
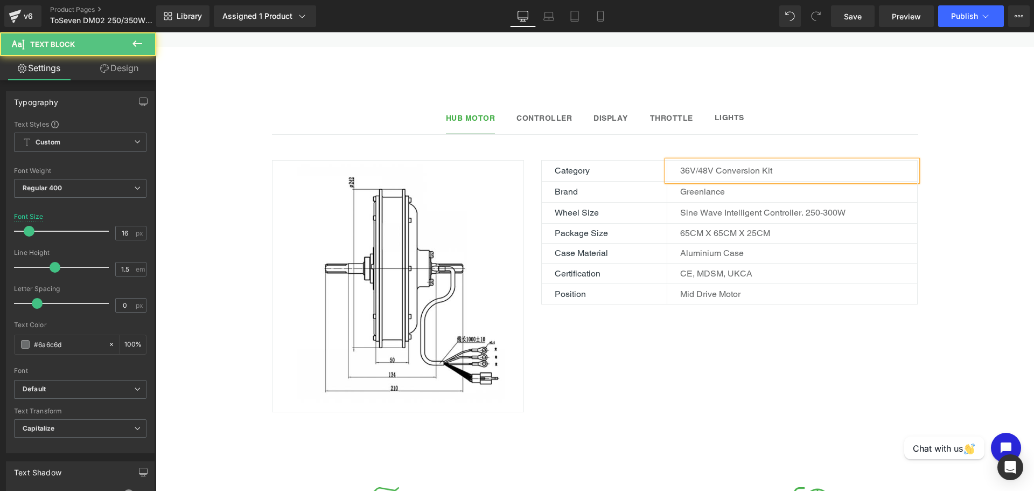
click at [711, 164] on p "36V/48V Conversion Kit" at bounding box center [798, 170] width 237 height 13
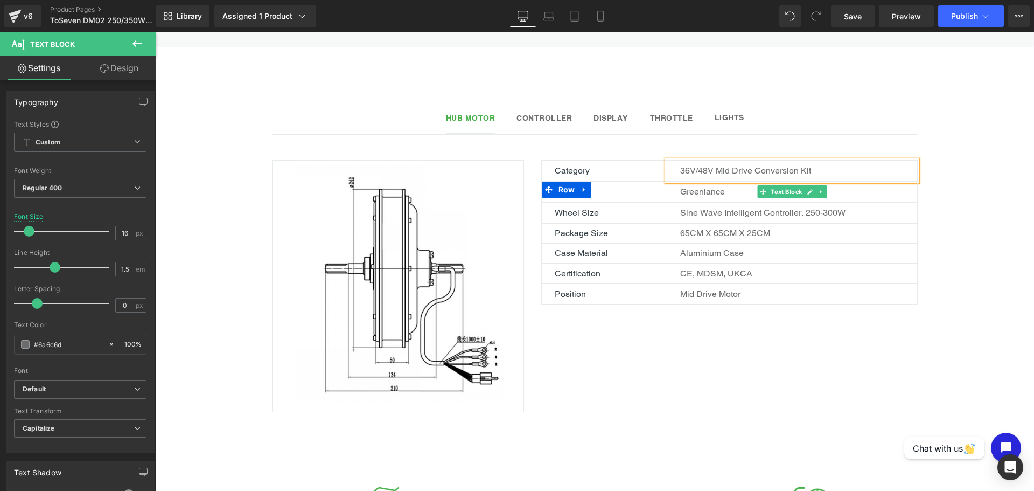
click at [723, 185] on p "Greenlance" at bounding box center [798, 191] width 237 height 13
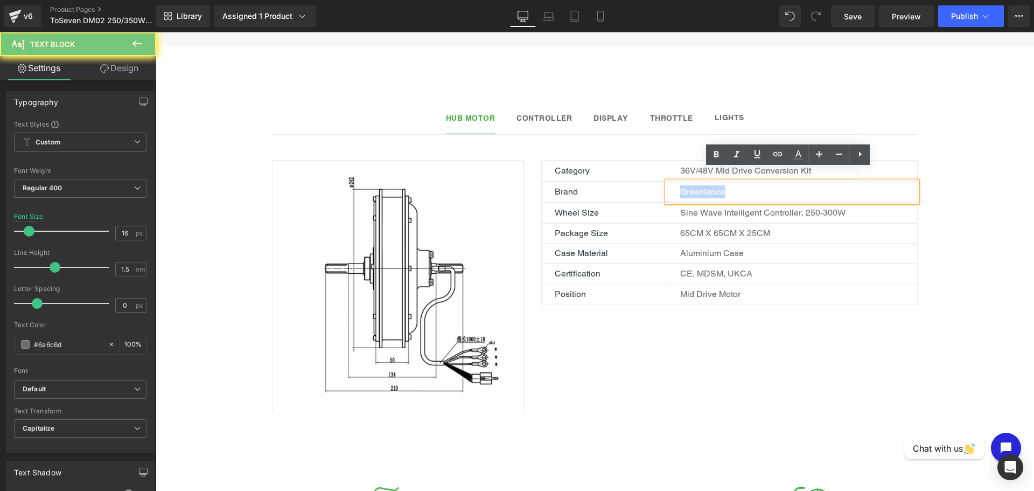
click at [723, 185] on p "Greenlance" at bounding box center [798, 191] width 237 height 13
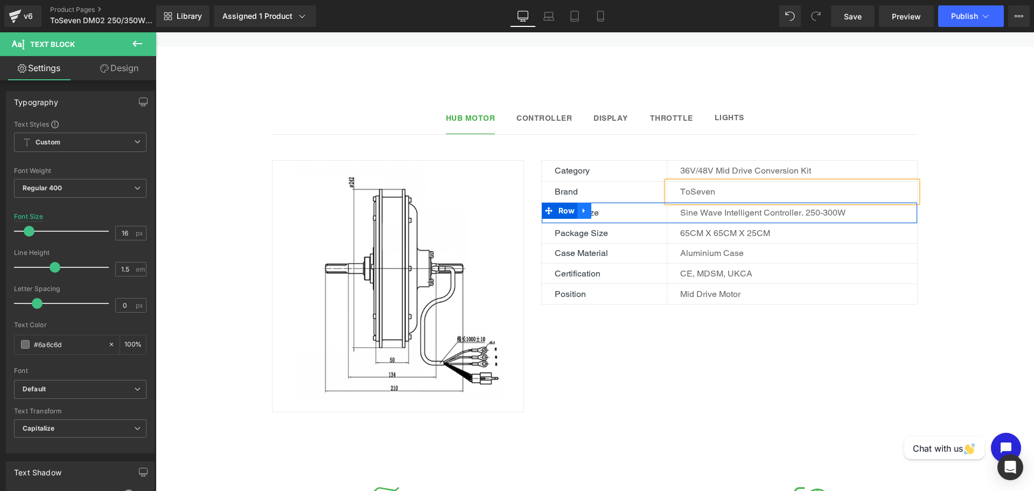
click at [581, 207] on icon at bounding box center [585, 211] width 8 height 8
click at [609, 207] on icon at bounding box center [613, 211] width 8 height 8
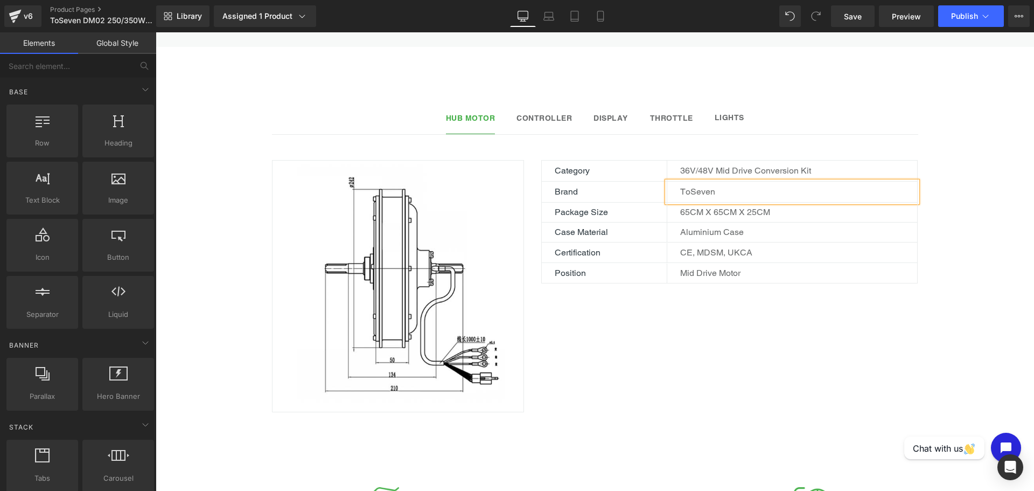
click at [563, 115] on span "Controller Text Block" at bounding box center [543, 119] width 55 height 27
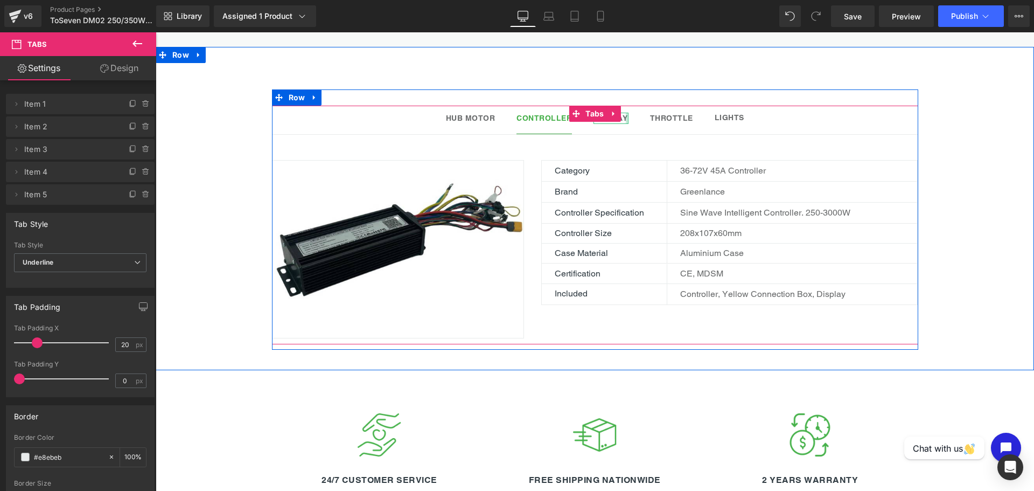
click at [626, 113] on div at bounding box center [627, 118] width 3 height 11
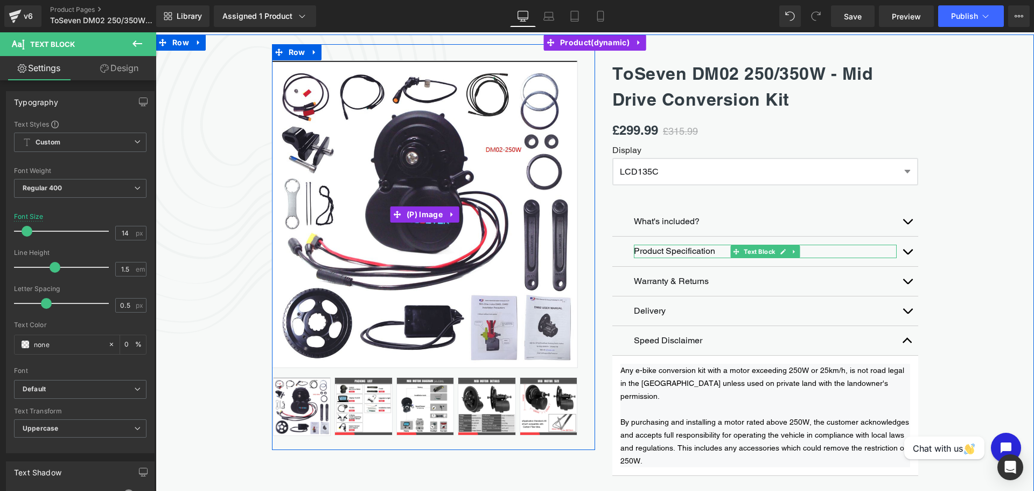
scroll to position [99, 0]
